Goal: Information Seeking & Learning: Learn about a topic

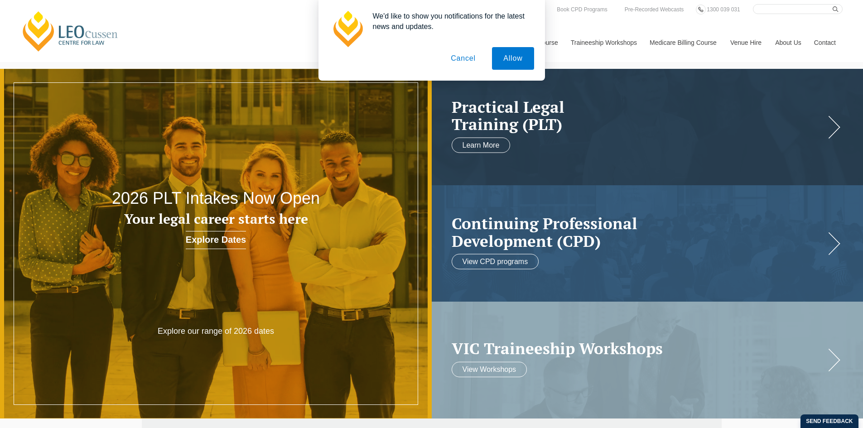
click at [471, 61] on button "Cancel" at bounding box center [463, 58] width 48 height 23
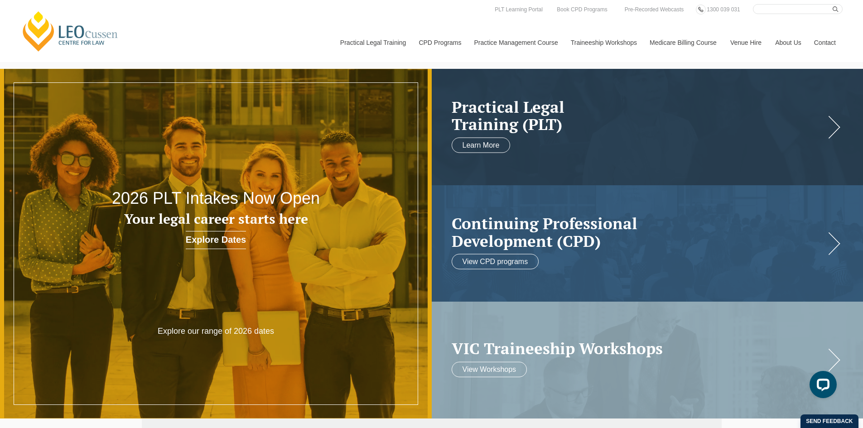
click at [0, 0] on link "PLT WA" at bounding box center [0, 0] width 0 height 0
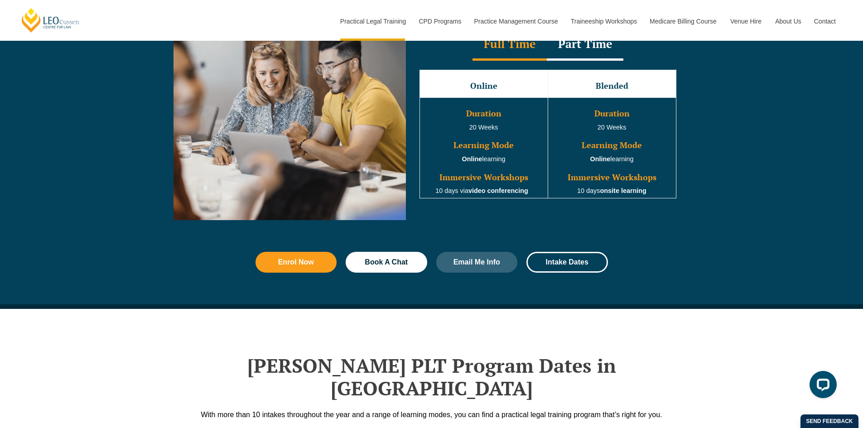
scroll to position [1133, 0]
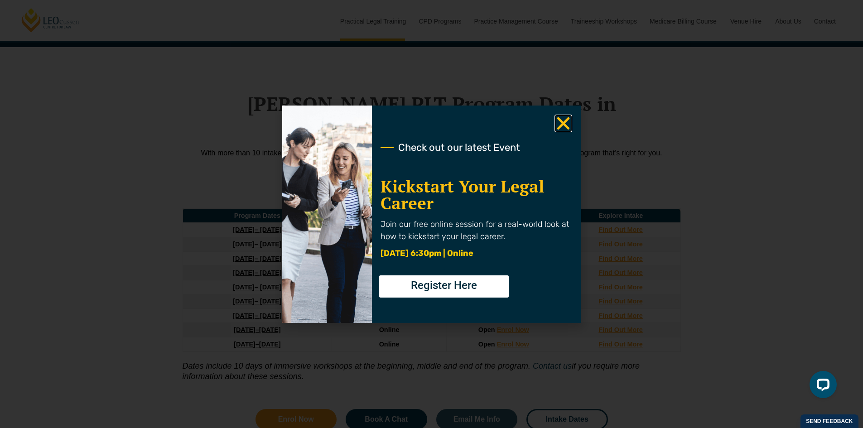
click at [567, 124] on icon "Close" at bounding box center [564, 124] width 18 height 18
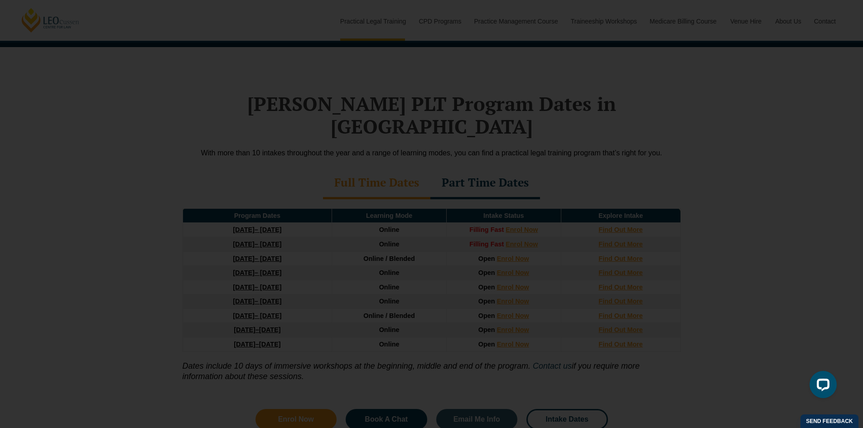
click at [562, 127] on icon "Close" at bounding box center [564, 124] width 18 height 18
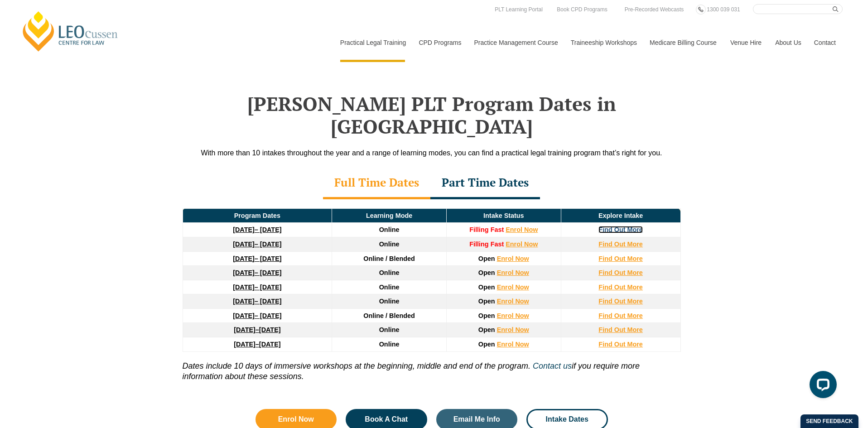
click at [602, 226] on strong "Find Out More" at bounding box center [621, 229] width 44 height 7
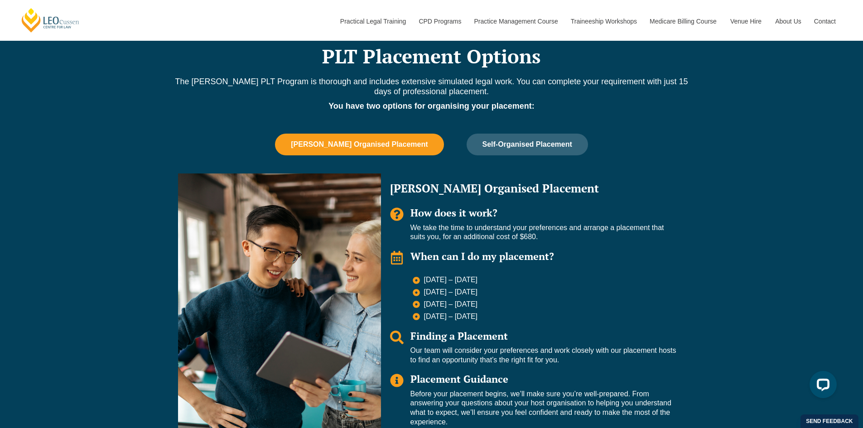
scroll to position [544, 0]
